Goal: Find specific page/section: Find specific page/section

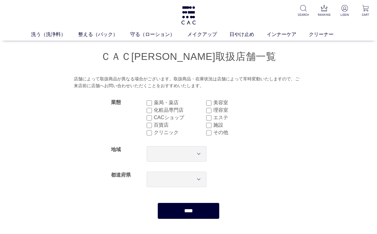
click at [194, 206] on input "****" at bounding box center [188, 210] width 62 height 16
click at [205, 215] on input "****" at bounding box center [188, 210] width 62 height 16
click at [198, 214] on input "****" at bounding box center [188, 210] width 62 height 16
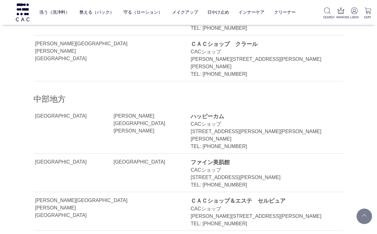
scroll to position [771, 0]
